Goal: Task Accomplishment & Management: Manage account settings

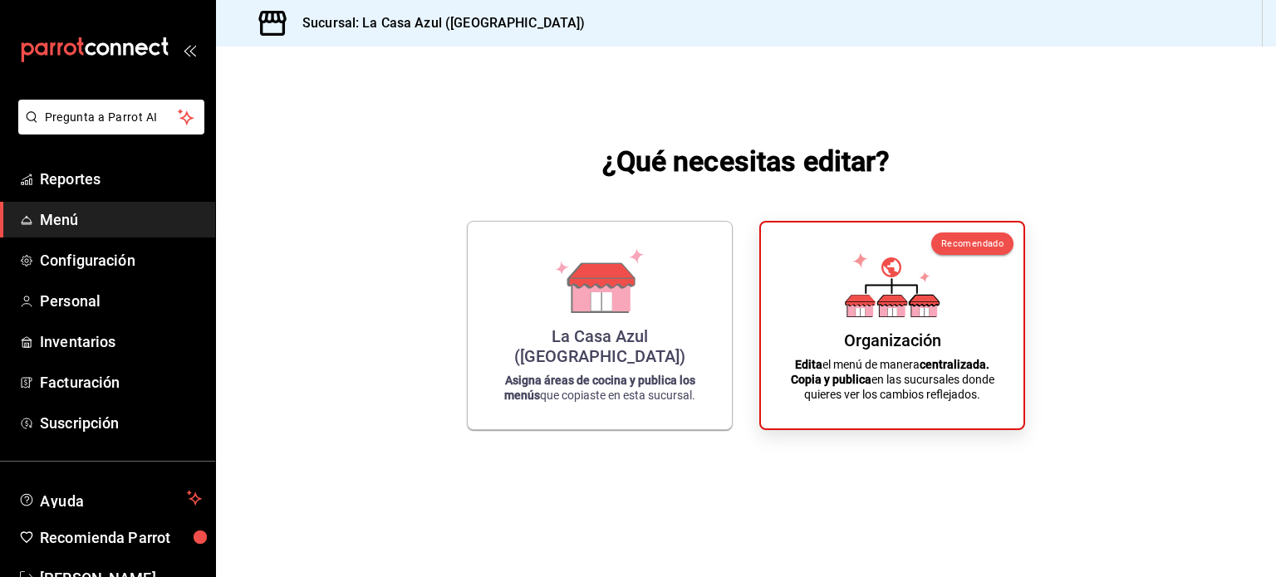
click at [425, 104] on div "¿Qué necesitas editar? La [GEOGRAPHIC_DATA] ([GEOGRAPHIC_DATA]) Asigna áreas de…" at bounding box center [746, 286] width 1060 height 478
click at [82, 261] on span "Configuración" at bounding box center [121, 260] width 162 height 22
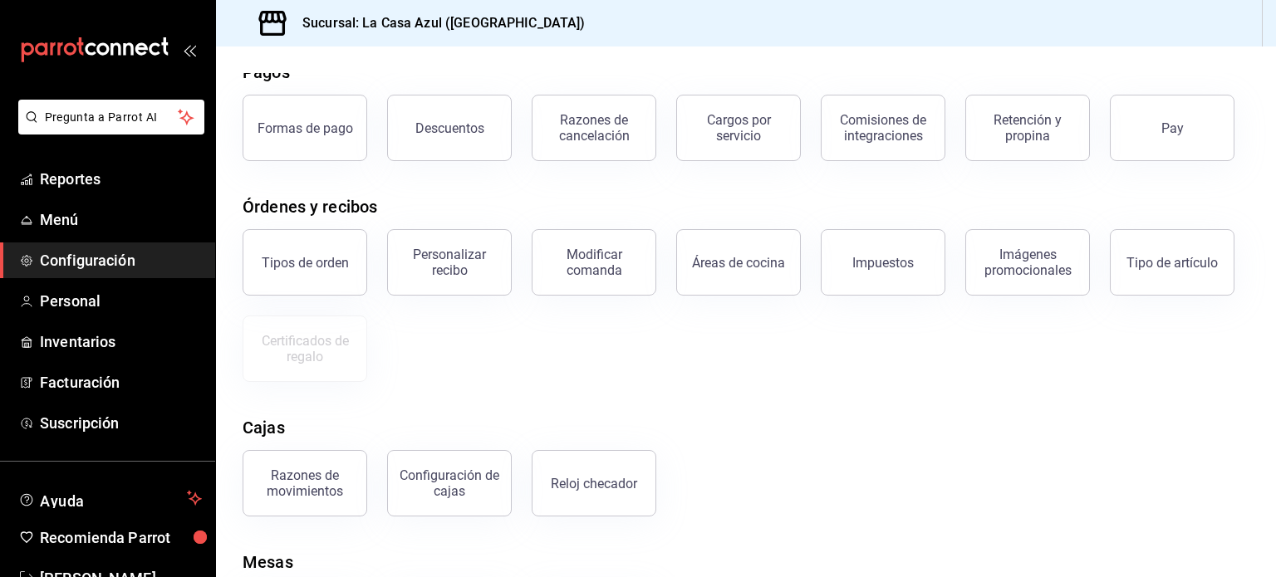
scroll to position [76, 0]
click at [438, 495] on div "Configuración de cajas" at bounding box center [449, 485] width 103 height 32
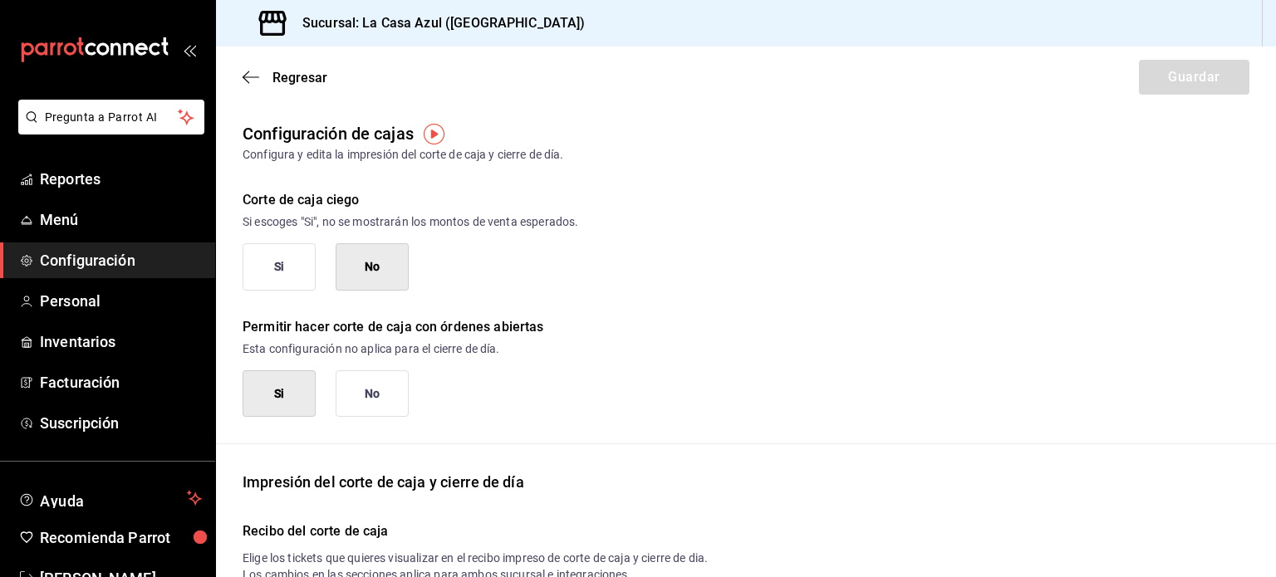
click at [258, 253] on button "Si" at bounding box center [279, 266] width 73 height 47
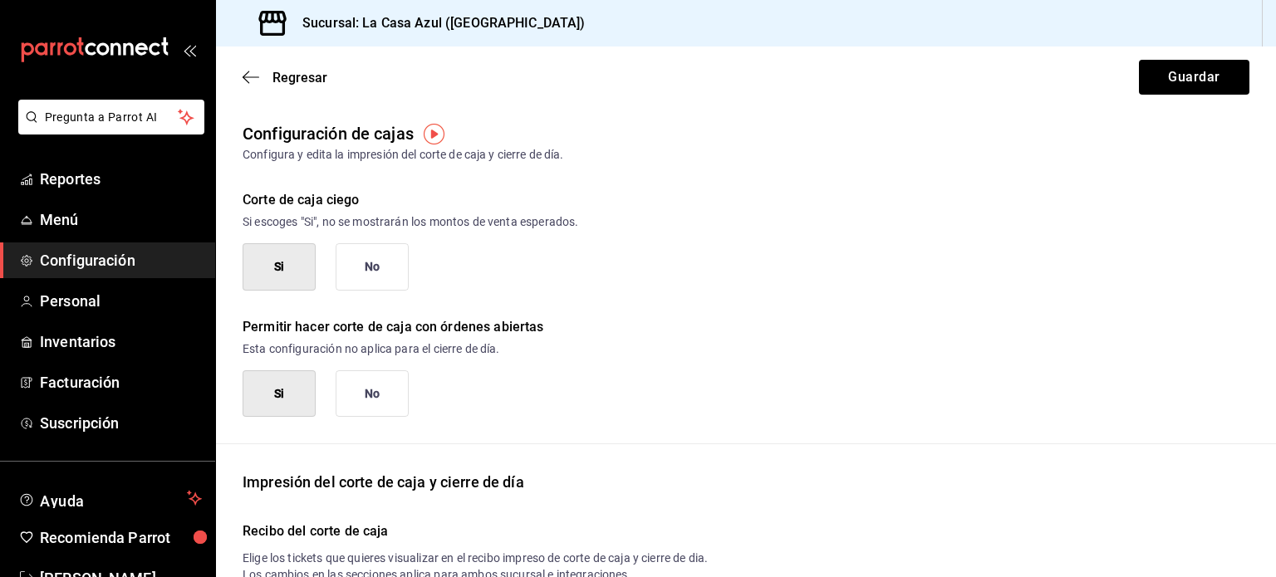
click at [277, 392] on button "Si" at bounding box center [279, 394] width 73 height 47
click at [312, 389] on button "Si" at bounding box center [279, 394] width 73 height 47
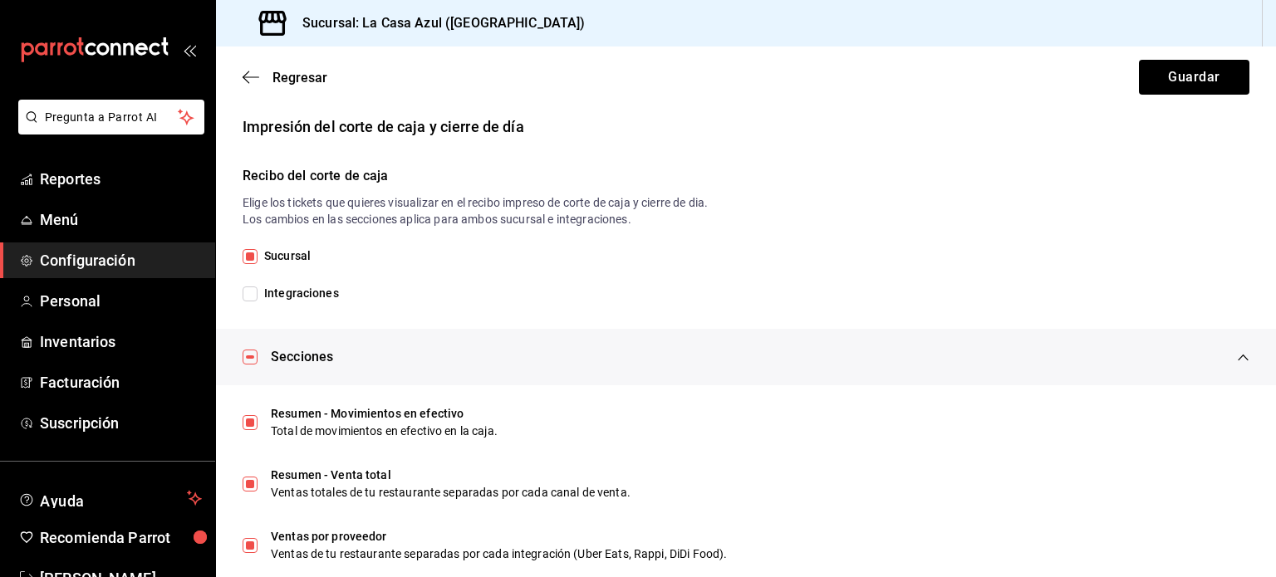
scroll to position [360, 0]
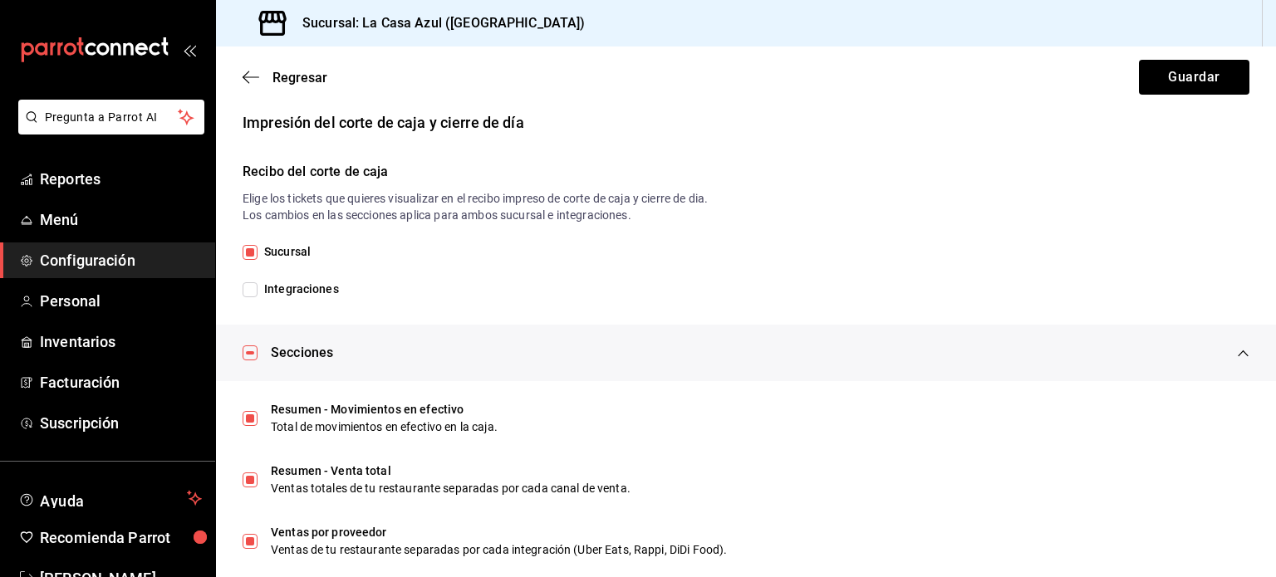
click at [259, 297] on span "Integraciones" at bounding box center [298, 289] width 81 height 17
click at [258, 297] on input "Integraciones" at bounding box center [250, 289] width 15 height 15
checkbox input "true"
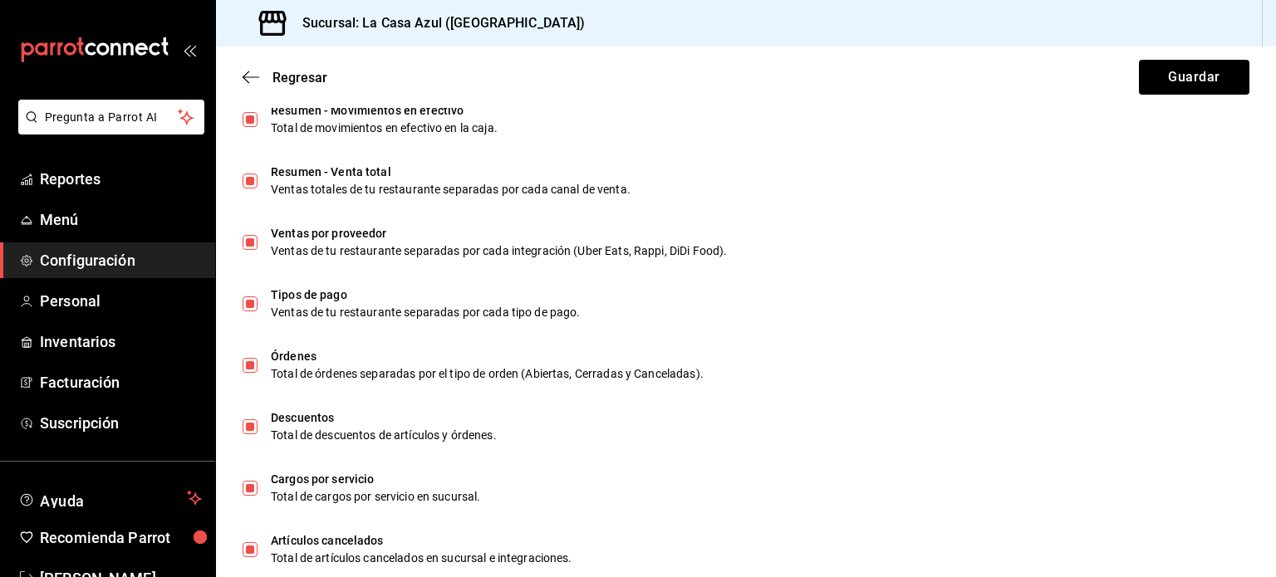
scroll to position [697, 0]
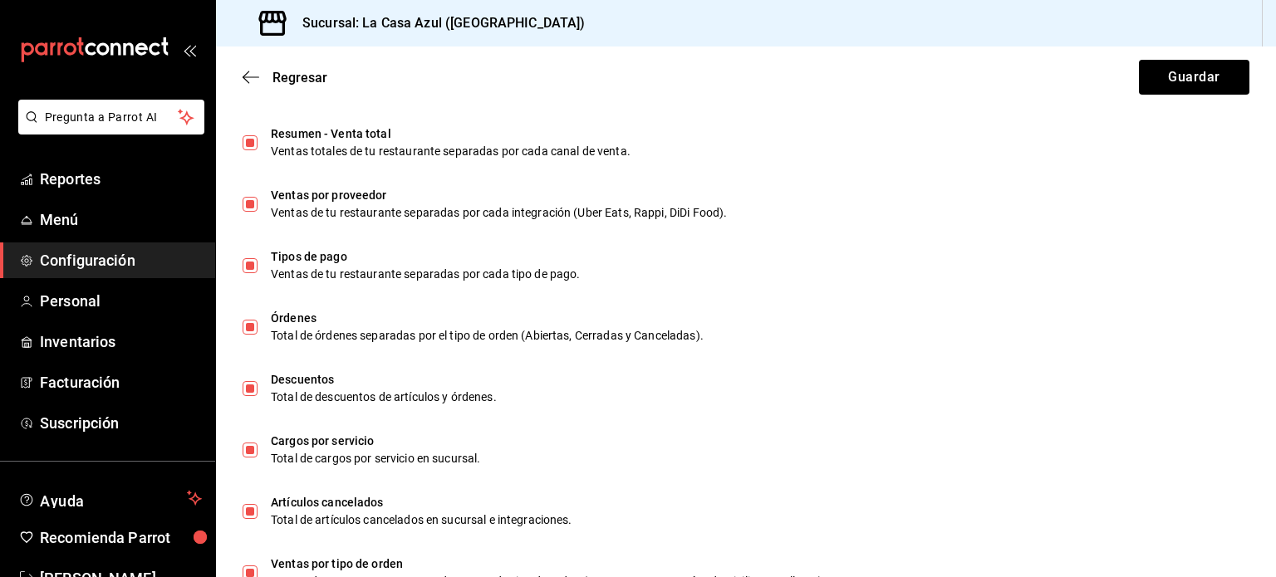
drag, startPoint x: 1256, startPoint y: 395, endPoint x: 1269, endPoint y: 405, distance: 16.5
click at [1269, 405] on div "Regresar Guardar Configuración [PERSON_NAME] Configura y edita la impresión [PE…" at bounding box center [746, 312] width 1060 height 531
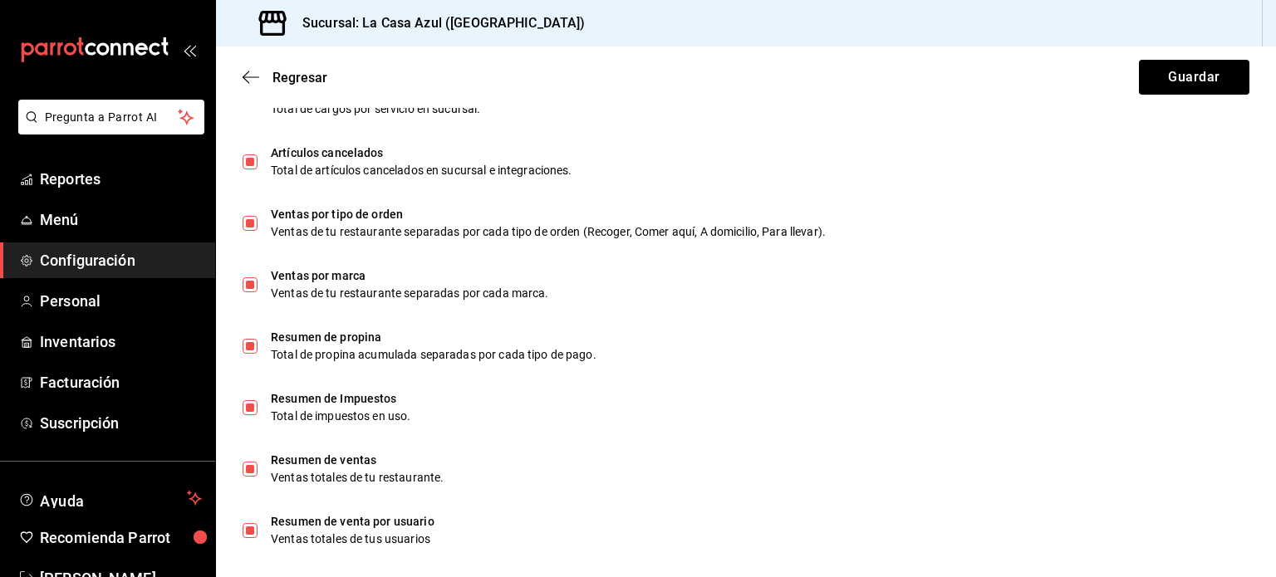
scroll to position [1063, 0]
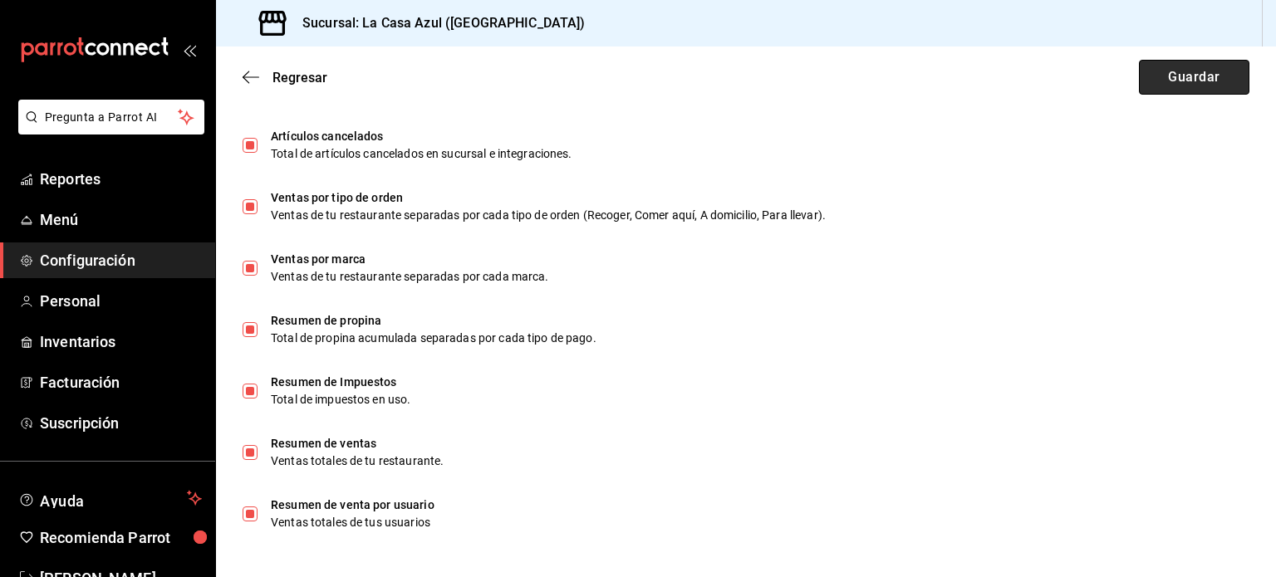
click at [1163, 76] on button "Guardar" at bounding box center [1194, 77] width 110 height 35
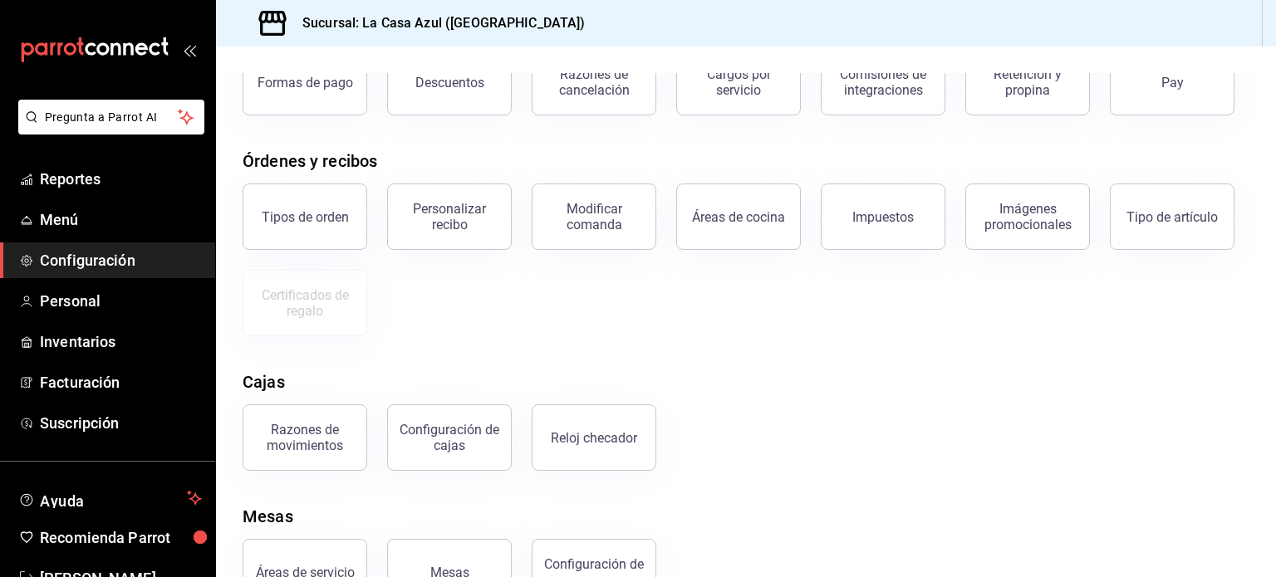
scroll to position [179, 0]
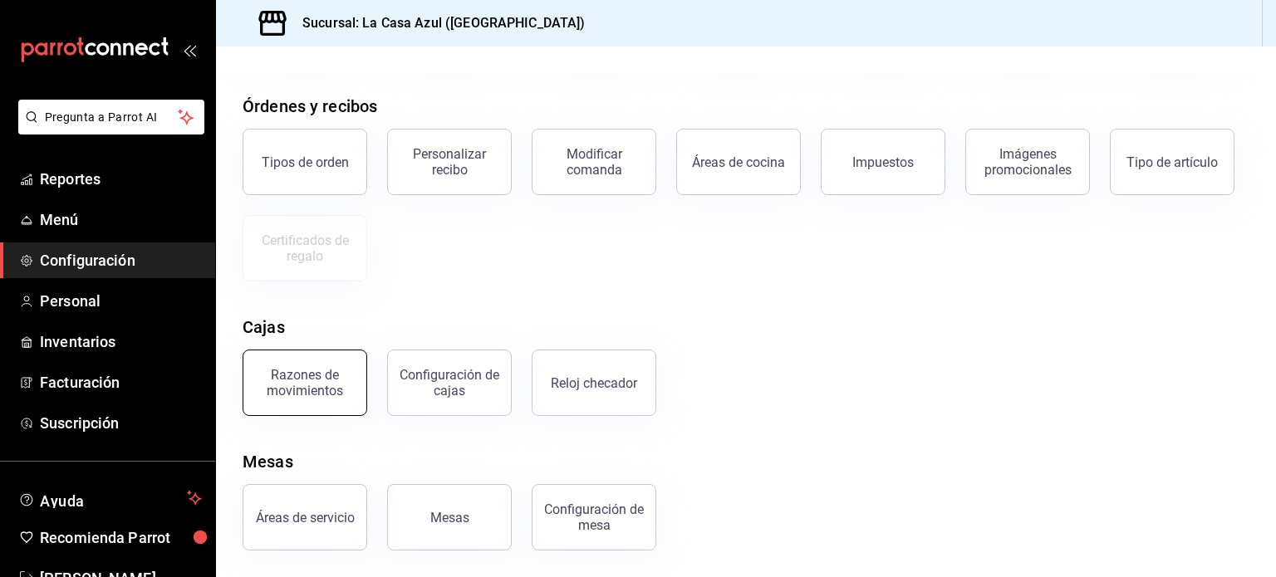
click at [336, 377] on div "Razones de movimientos" at bounding box center [304, 383] width 103 height 32
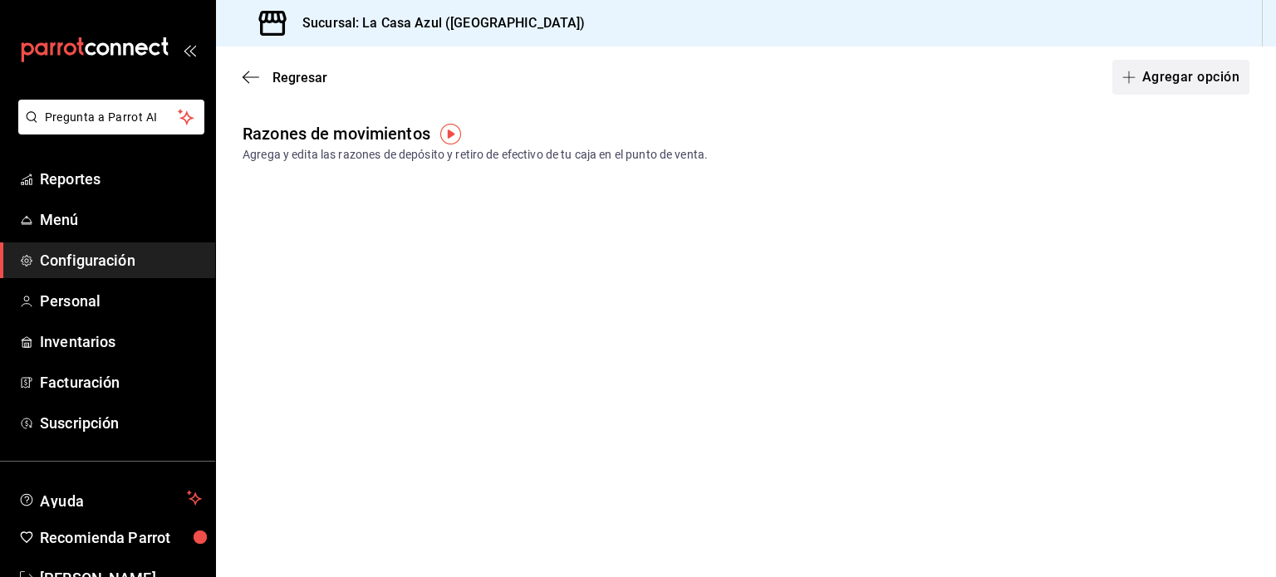
click at [1176, 65] on button "Agregar opción" at bounding box center [1180, 77] width 137 height 35
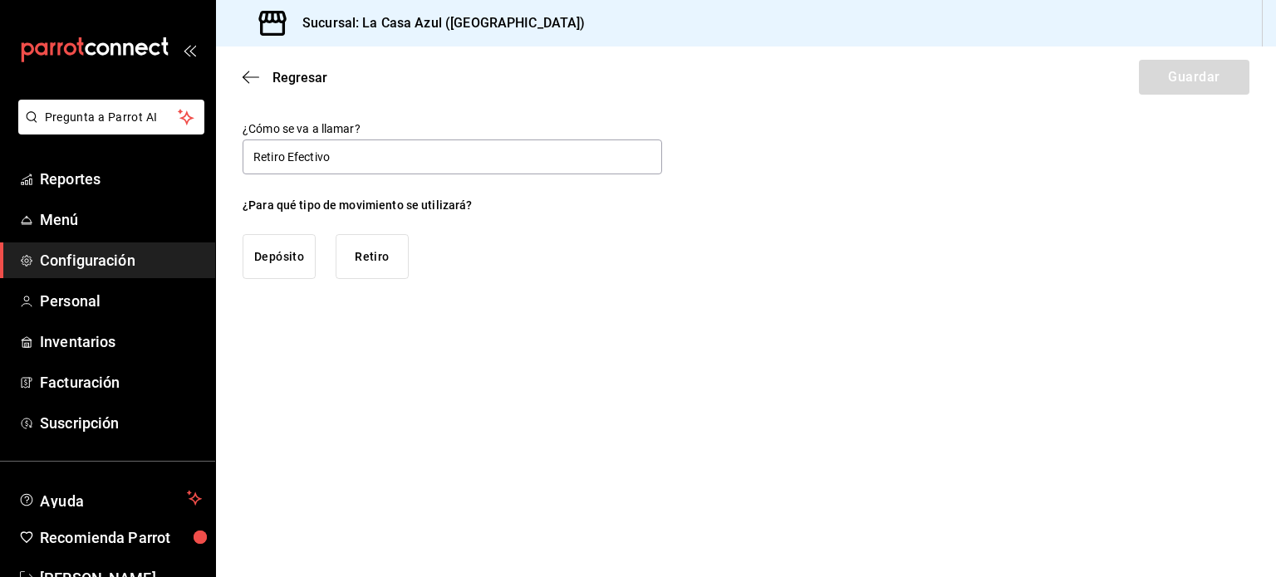
type input "Retiro Efectivo"
click at [356, 268] on button "Retiro" at bounding box center [372, 256] width 73 height 45
click at [1215, 76] on button "Guardar" at bounding box center [1194, 77] width 110 height 35
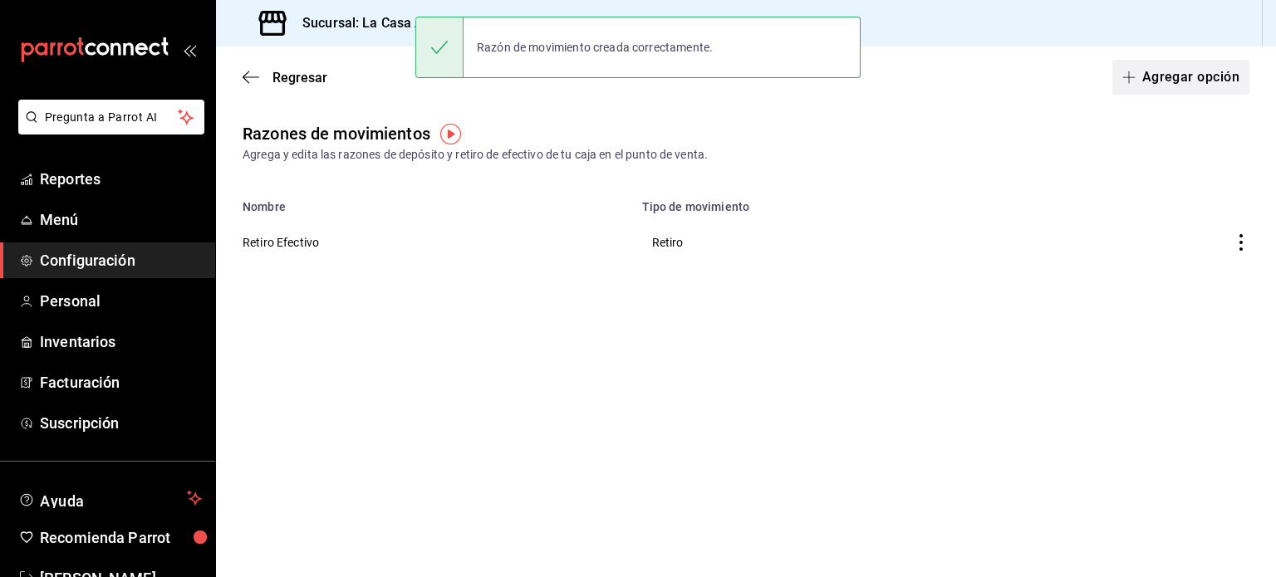
click at [1173, 70] on button "Agregar opción" at bounding box center [1180, 77] width 137 height 35
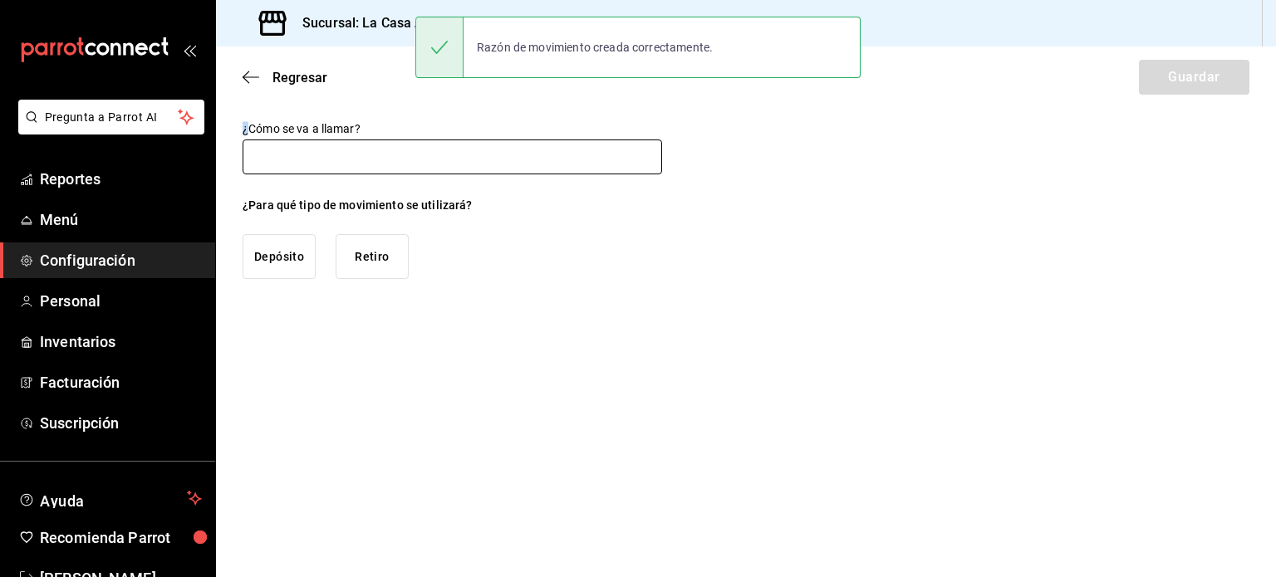
click at [291, 153] on input "text" at bounding box center [453, 157] width 420 height 35
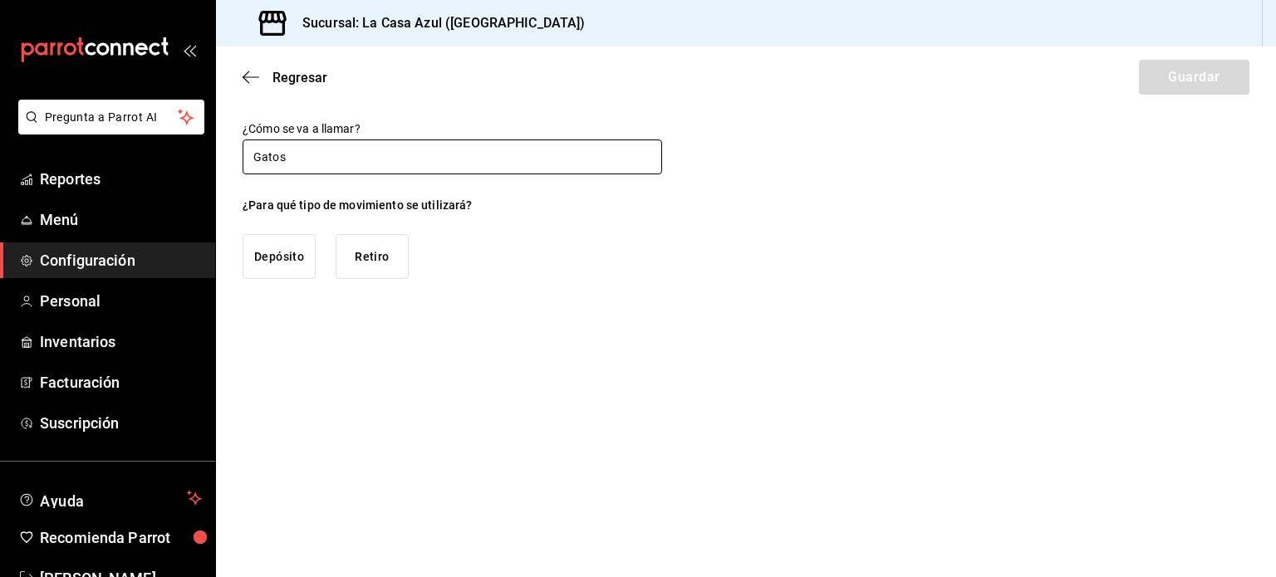
type input "Gatos"
click at [375, 264] on button "Retiro" at bounding box center [372, 256] width 73 height 45
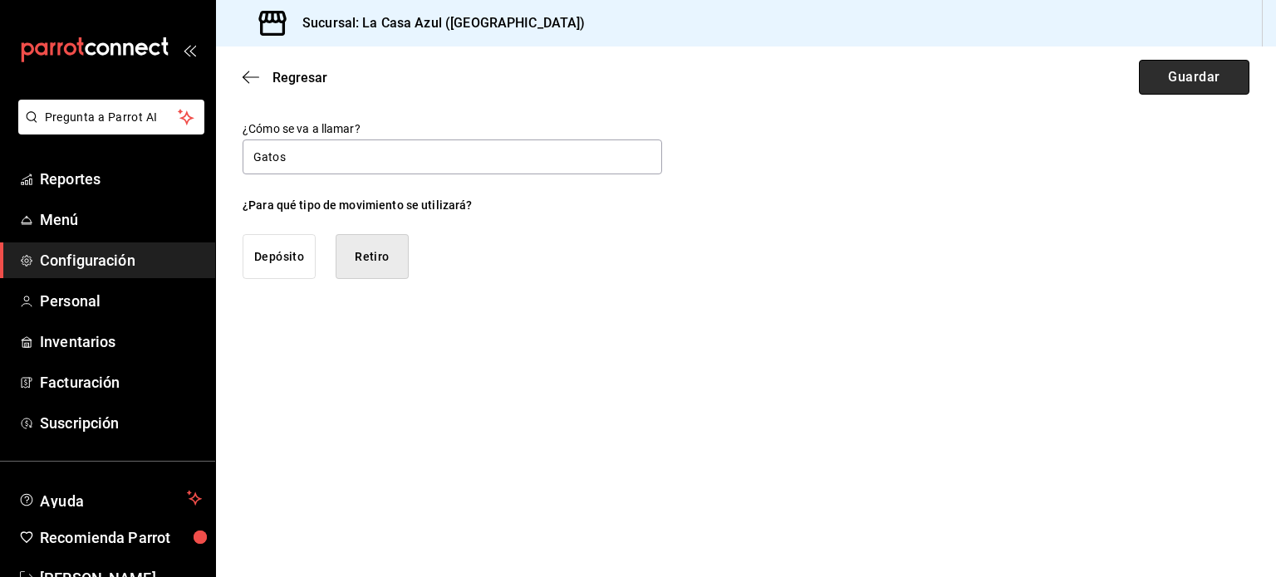
click at [1199, 82] on button "Guardar" at bounding box center [1194, 77] width 110 height 35
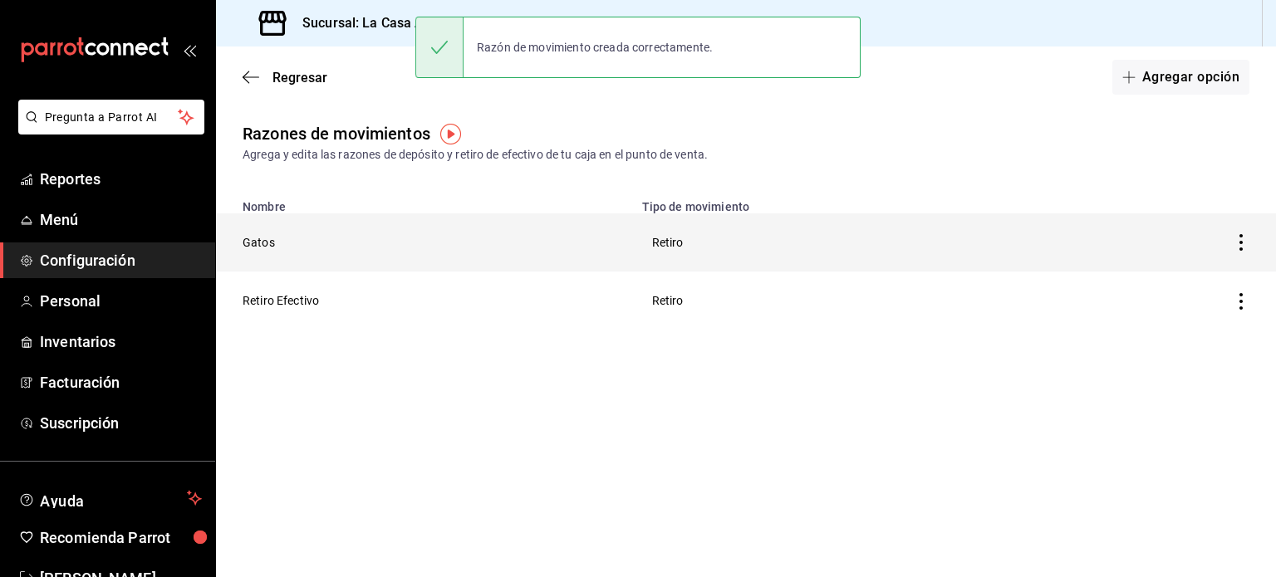
click at [1240, 240] on icon "button" at bounding box center [1241, 242] width 17 height 17
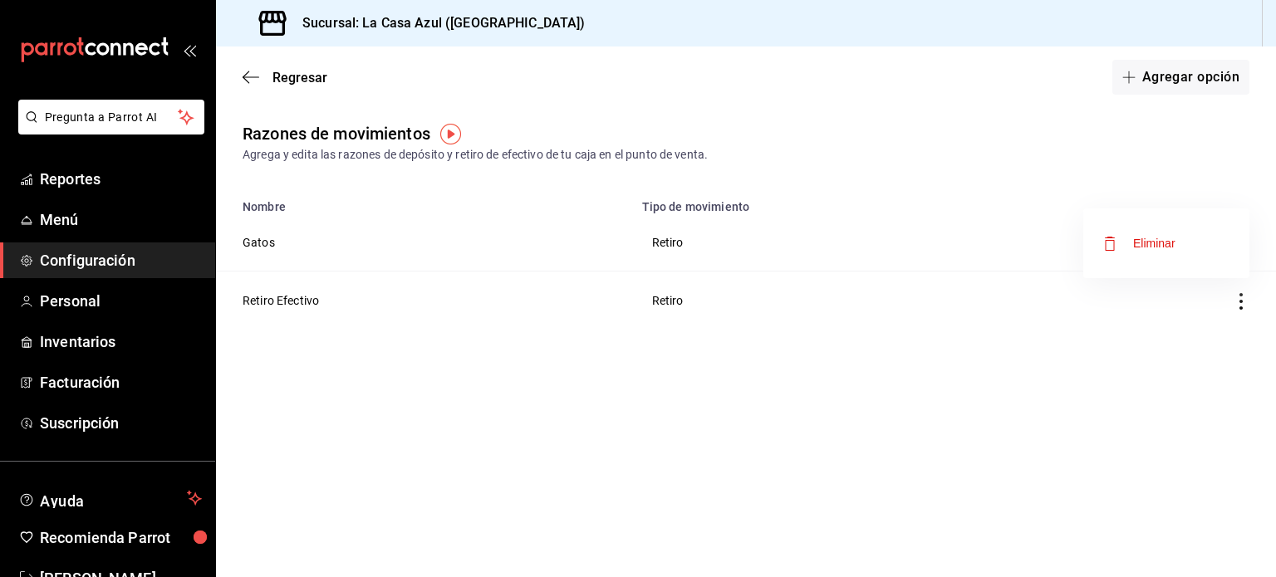
click at [1207, 246] on li "Eliminar" at bounding box center [1166, 243] width 166 height 47
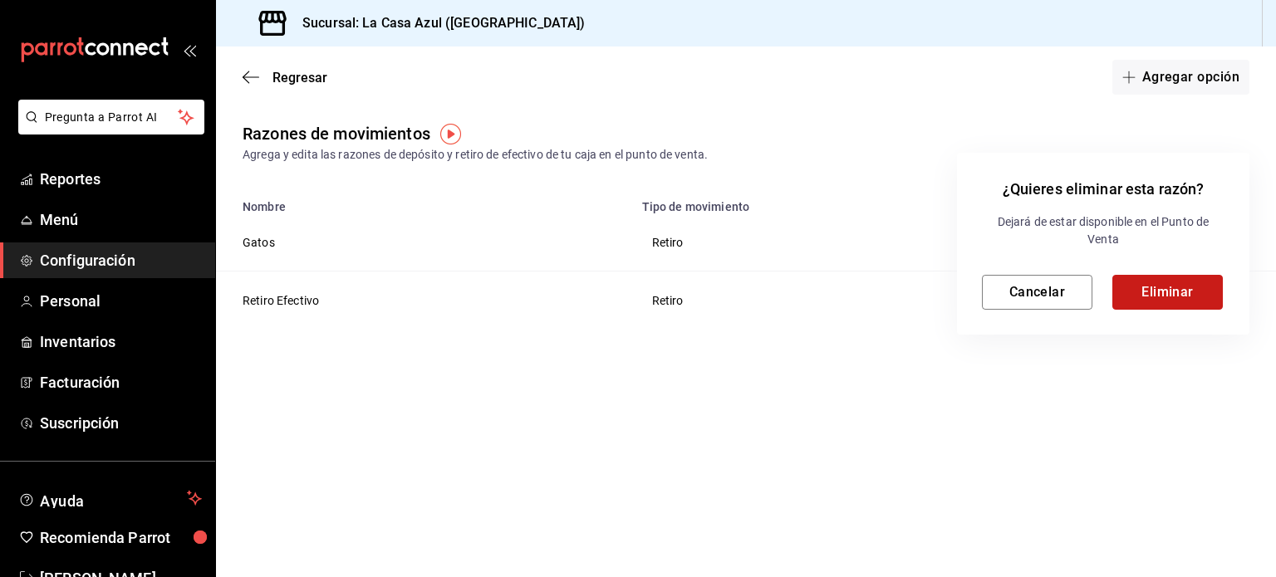
click at [1200, 306] on button "Eliminar" at bounding box center [1167, 292] width 110 height 35
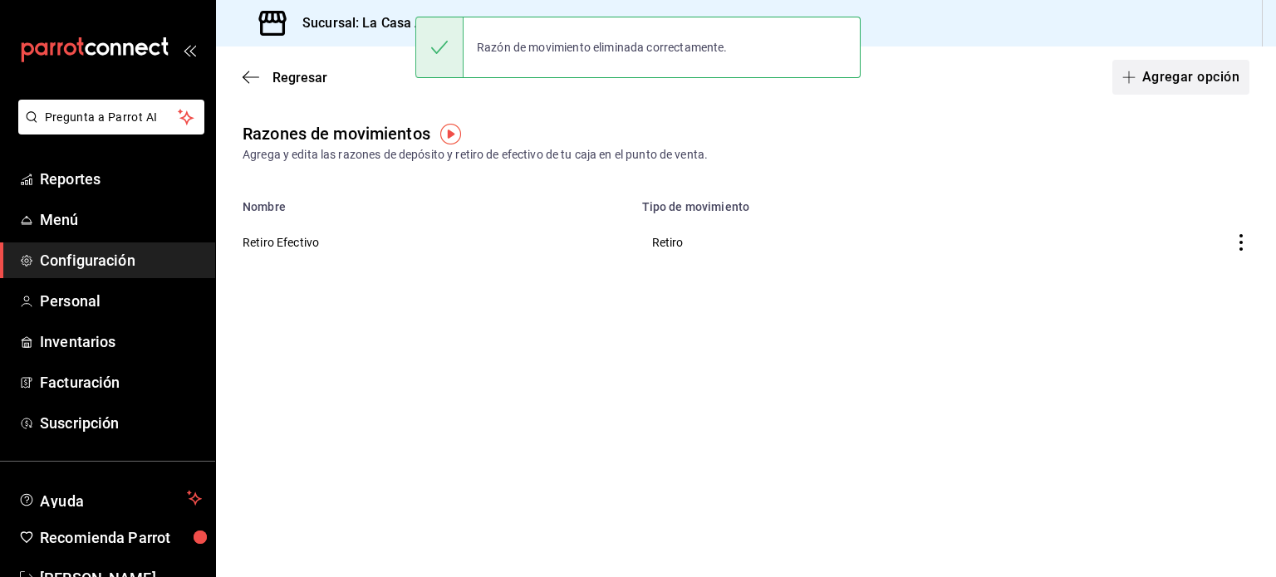
click at [1171, 86] on button "Agregar opción" at bounding box center [1180, 77] width 137 height 35
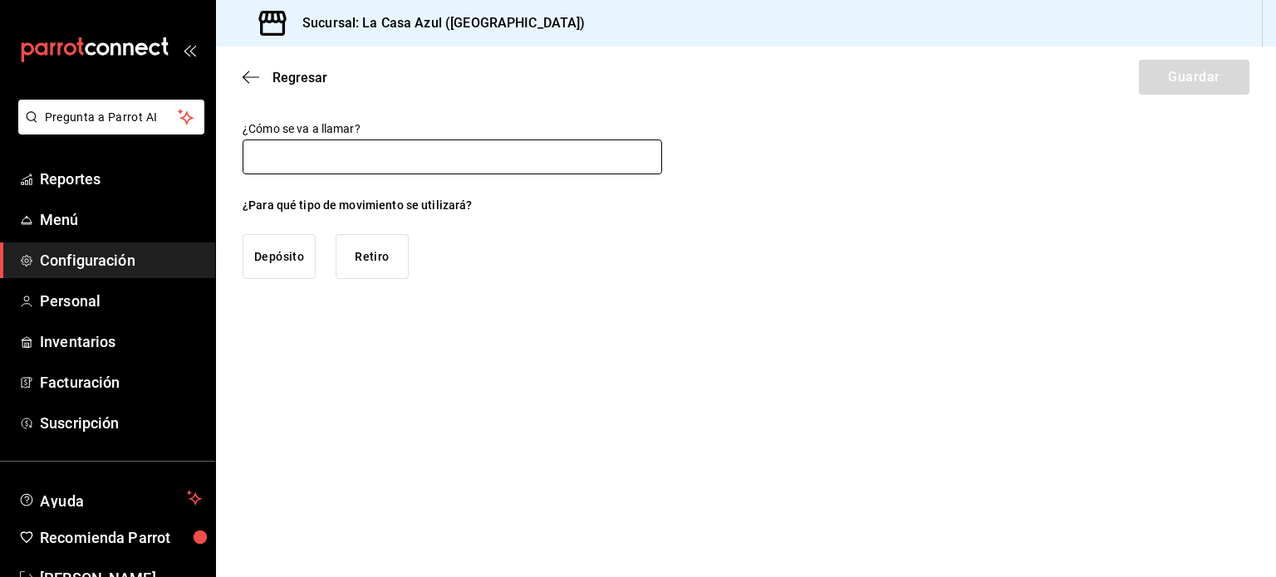
click at [416, 162] on input "text" at bounding box center [453, 157] width 420 height 35
type input "Gastos"
click at [392, 248] on button "Retiro" at bounding box center [372, 256] width 73 height 45
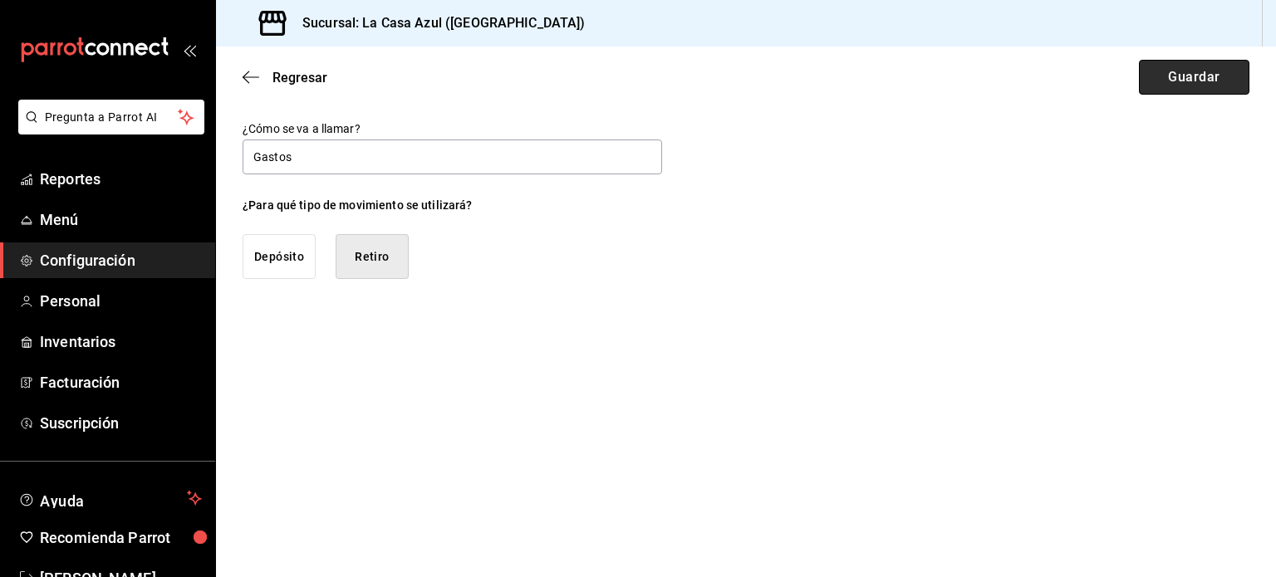
click at [1201, 86] on button "Guardar" at bounding box center [1194, 77] width 110 height 35
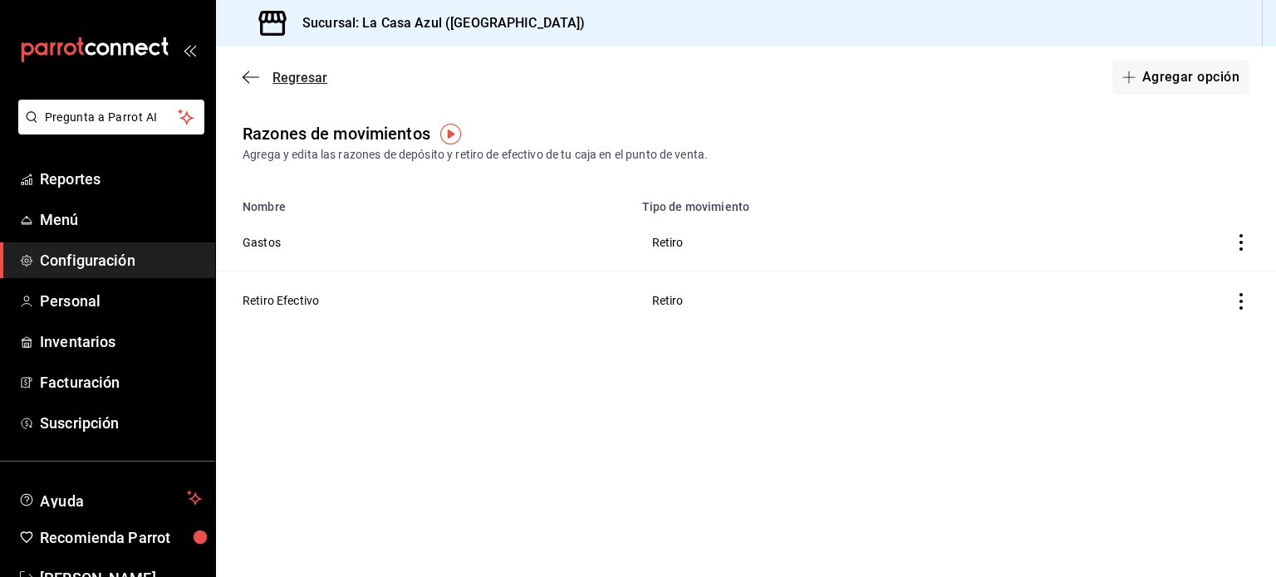
click at [253, 73] on icon "button" at bounding box center [251, 77] width 17 height 15
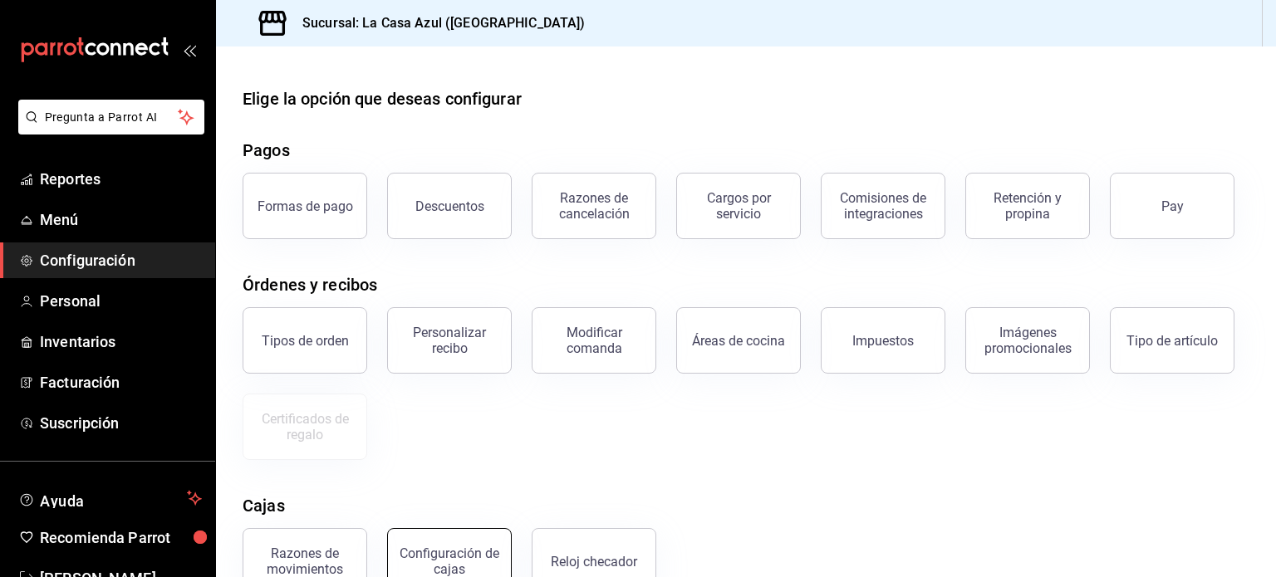
click at [442, 548] on div "Configuración de cajas" at bounding box center [449, 562] width 103 height 32
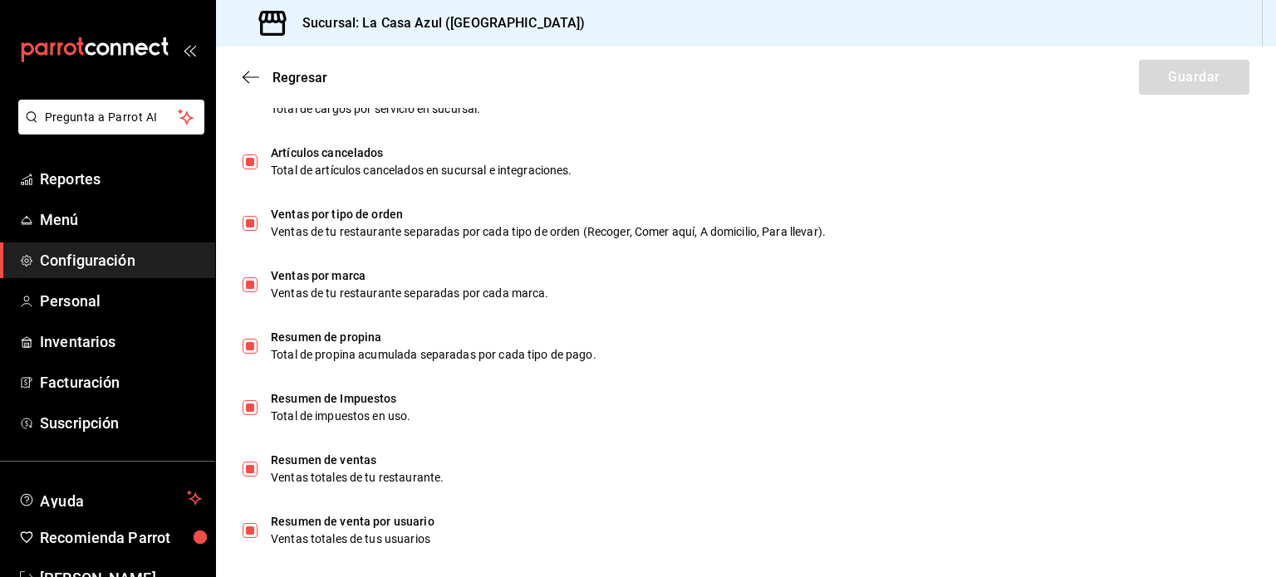
scroll to position [1063, 0]
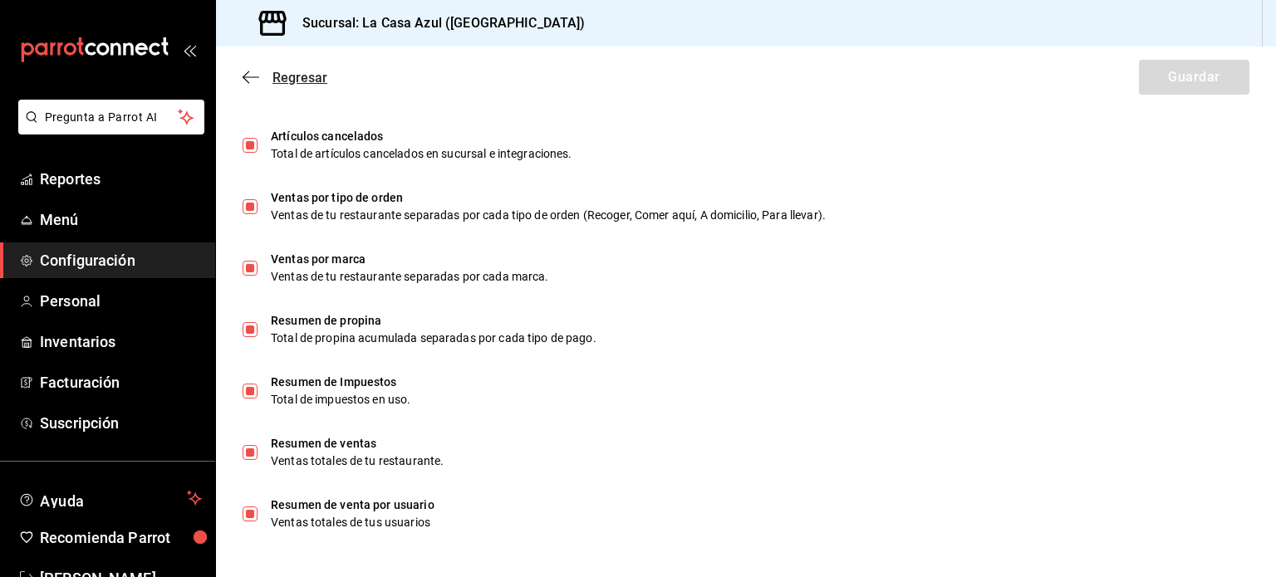
click at [256, 82] on icon "button" at bounding box center [251, 77] width 17 height 15
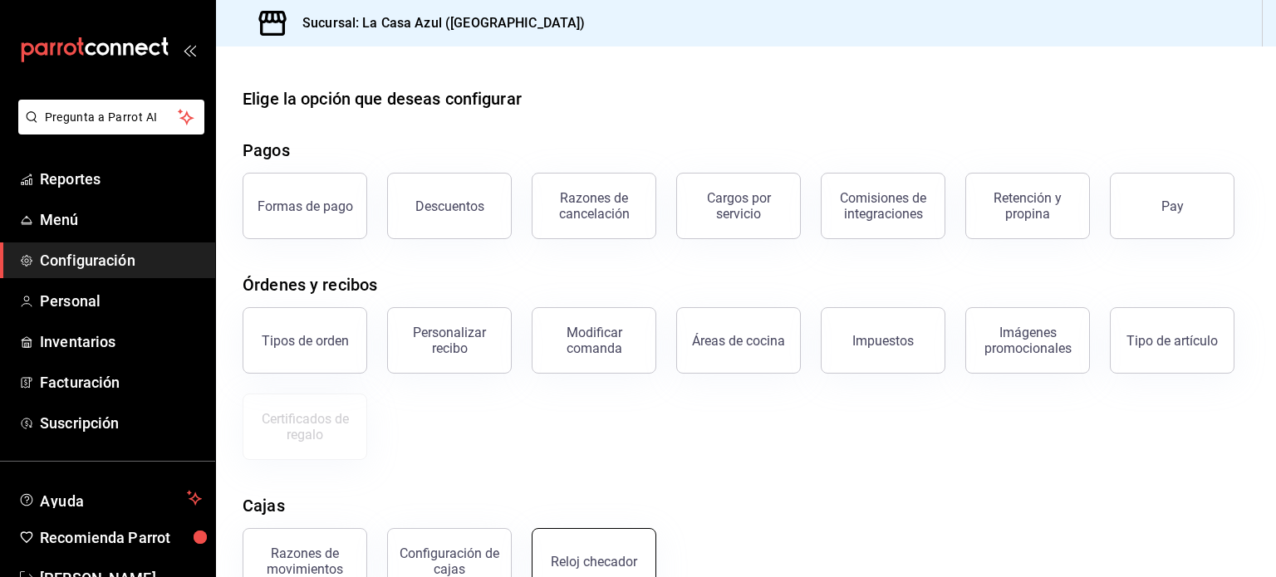
click at [559, 565] on div "Reloj checador" at bounding box center [594, 562] width 86 height 16
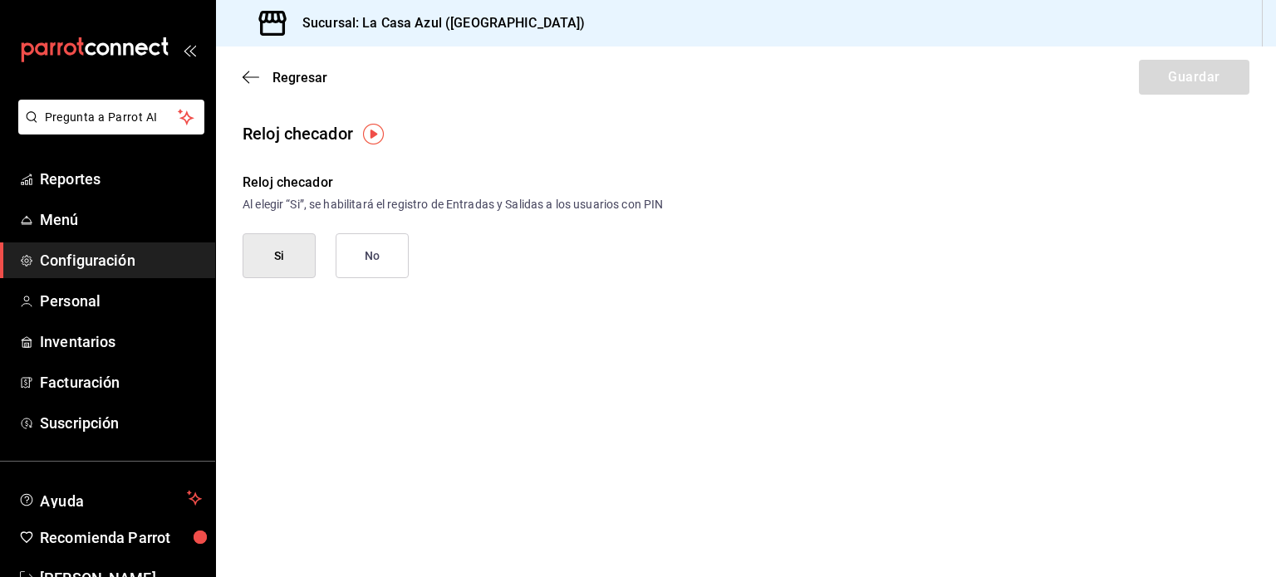
click at [299, 277] on button "Si" at bounding box center [279, 255] width 73 height 45
click at [282, 234] on button "Si" at bounding box center [279, 255] width 73 height 45
click at [264, 82] on span "Regresar" at bounding box center [285, 78] width 85 height 16
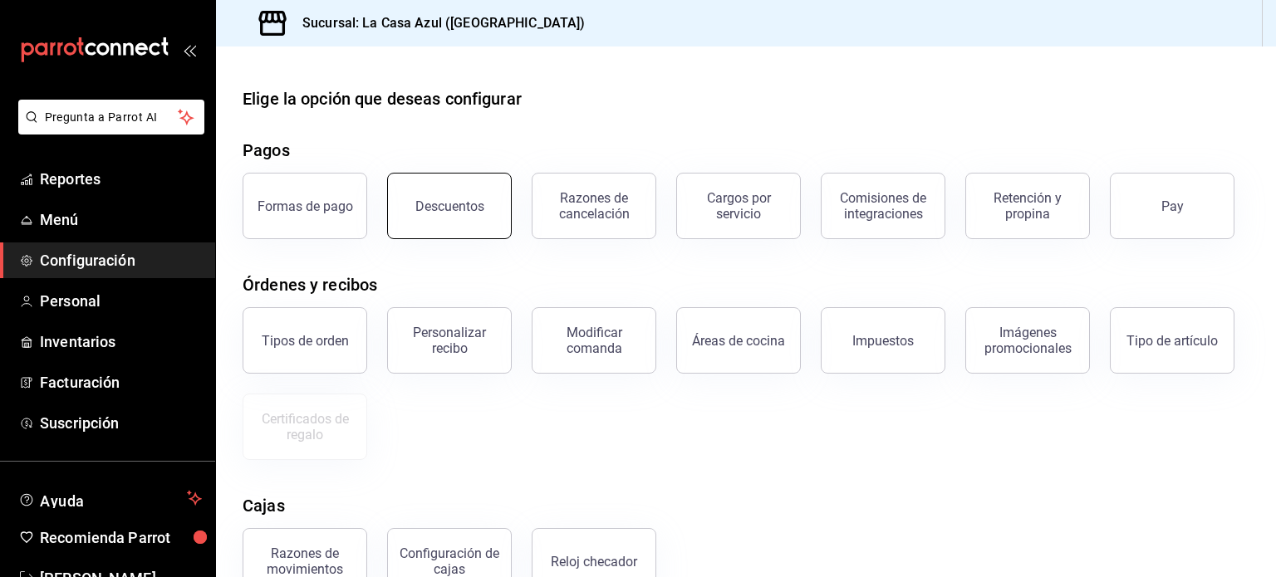
click at [472, 189] on button "Descuentos" at bounding box center [449, 206] width 125 height 66
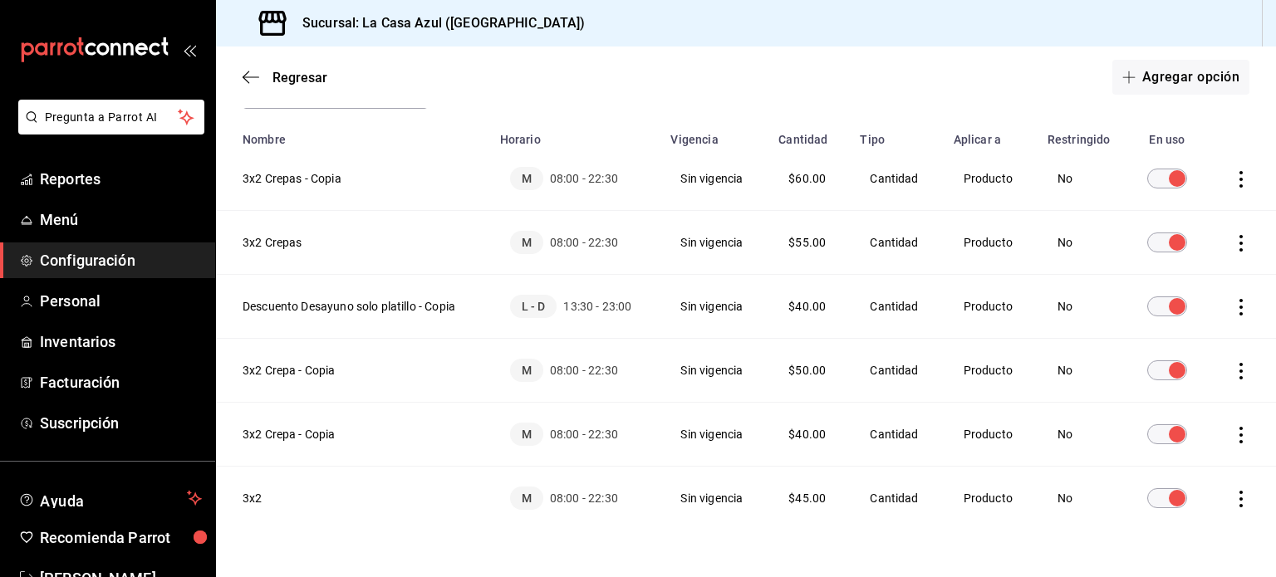
scroll to position [115, 0]
click at [1233, 440] on icon "actions" at bounding box center [1241, 436] width 17 height 17
click at [1232, 178] on div at bounding box center [638, 288] width 1276 height 577
click at [247, 492] on th "3x2" at bounding box center [353, 500] width 274 height 64
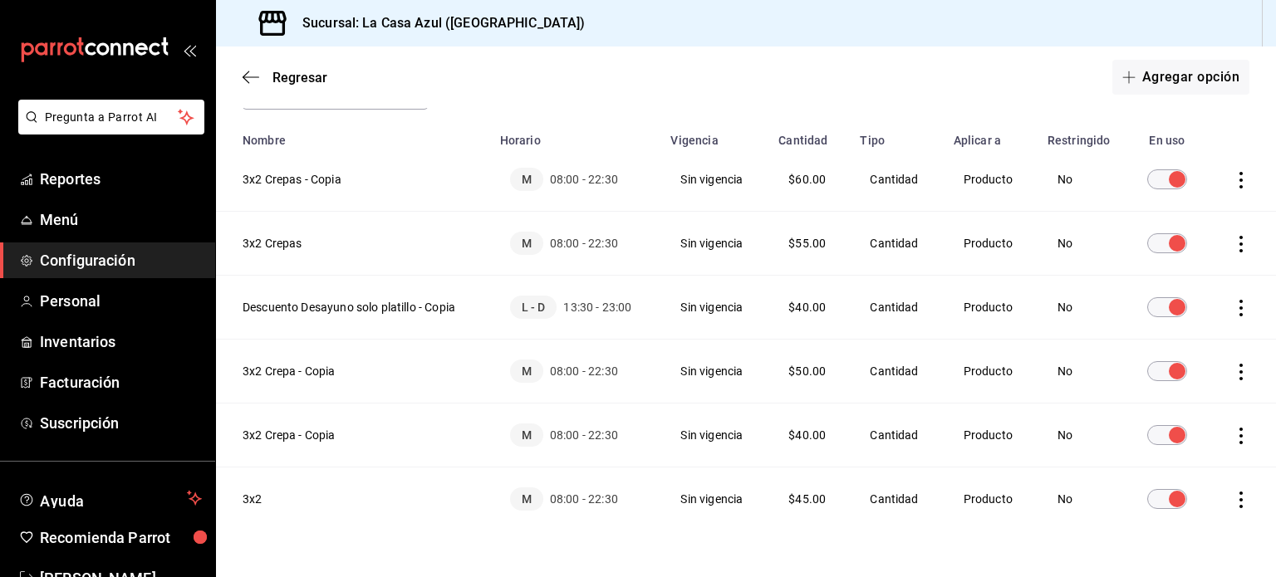
click at [525, 484] on td "M 08:00 - 22:30" at bounding box center [575, 500] width 171 height 64
drag, startPoint x: 525, startPoint y: 484, endPoint x: 945, endPoint y: 506, distance: 421.0
click at [945, 506] on td "Producto" at bounding box center [991, 500] width 94 height 64
click at [1233, 498] on icon "actions" at bounding box center [1241, 500] width 17 height 17
